Goal: Check status: Check status

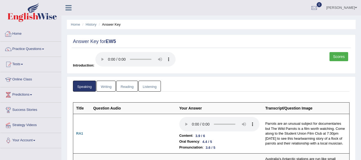
click at [28, 33] on link "Home" at bounding box center [30, 32] width 61 height 13
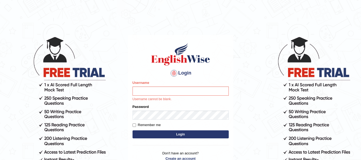
type input "jsantiago"
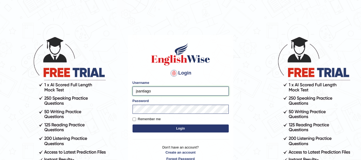
click at [156, 91] on input "jsantiago" at bounding box center [181, 91] width 96 height 9
click at [152, 126] on button "Login" at bounding box center [181, 129] width 96 height 8
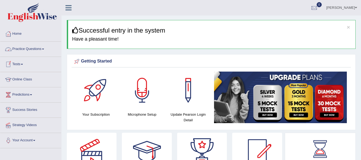
click at [31, 50] on link "Practice Questions" at bounding box center [30, 48] width 61 height 13
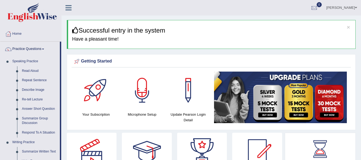
click at [34, 52] on link "Practice Questions" at bounding box center [30, 48] width 60 height 13
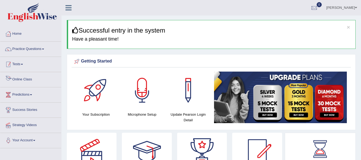
click at [24, 68] on link "Tests" at bounding box center [30, 63] width 61 height 13
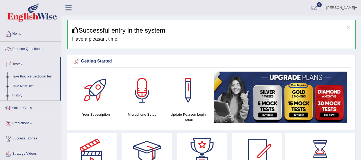
click at [27, 92] on link "History" at bounding box center [35, 96] width 50 height 10
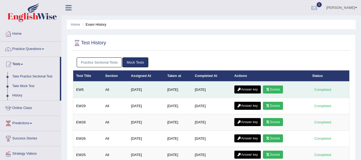
click at [244, 92] on link "Answer key" at bounding box center [247, 90] width 26 height 8
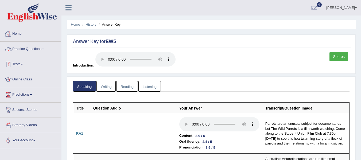
click at [21, 60] on link "Tests" at bounding box center [30, 63] width 61 height 13
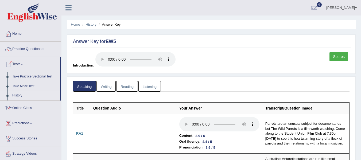
click at [23, 96] on link "History" at bounding box center [35, 96] width 50 height 10
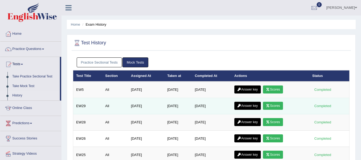
click at [241, 106] on icon at bounding box center [239, 105] width 4 height 3
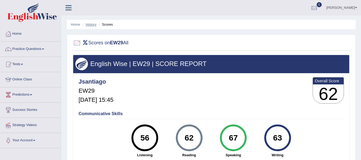
click at [90, 23] on link "History" at bounding box center [91, 24] width 11 height 4
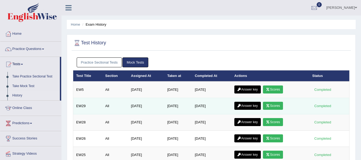
click at [282, 106] on link "Scores" at bounding box center [273, 106] width 20 height 8
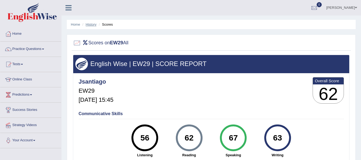
click at [88, 25] on link "History" at bounding box center [91, 24] width 11 height 4
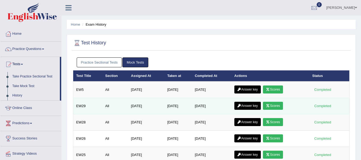
click at [251, 106] on link "Answer key" at bounding box center [247, 106] width 26 height 8
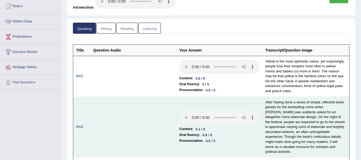
scroll to position [27, 0]
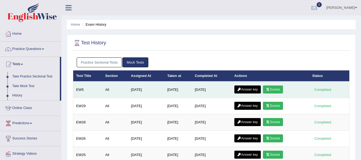
click at [270, 90] on icon at bounding box center [268, 89] width 4 height 3
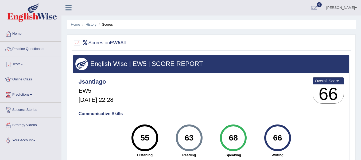
click at [88, 24] on link "History" at bounding box center [91, 24] width 11 height 4
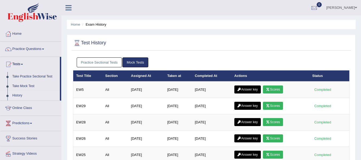
click at [247, 88] on link "Answer key" at bounding box center [247, 90] width 26 height 8
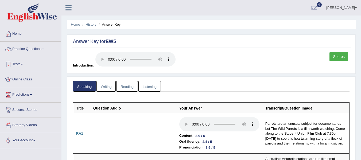
click at [109, 87] on link "Writing" at bounding box center [105, 86] width 19 height 11
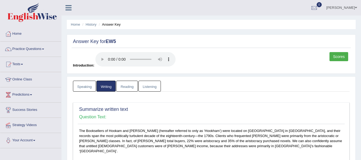
click at [135, 88] on link "Reading" at bounding box center [126, 86] width 21 height 11
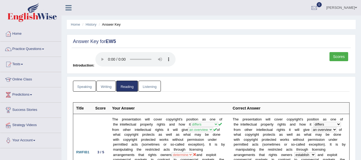
click at [335, 57] on link "Scores" at bounding box center [339, 56] width 19 height 9
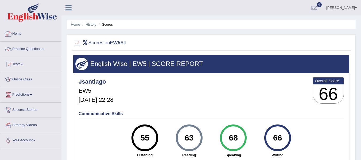
click at [20, 33] on link "Home" at bounding box center [30, 32] width 61 height 13
